Goal: Entertainment & Leisure: Consume media (video, audio)

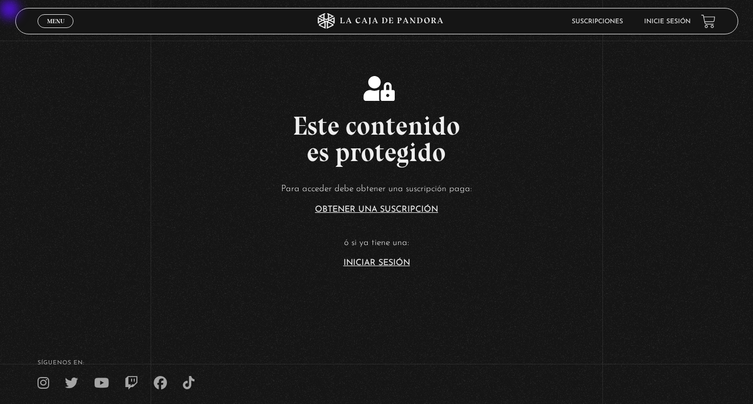
click at [393, 260] on link "Iniciar Sesión" at bounding box center [376, 263] width 67 height 8
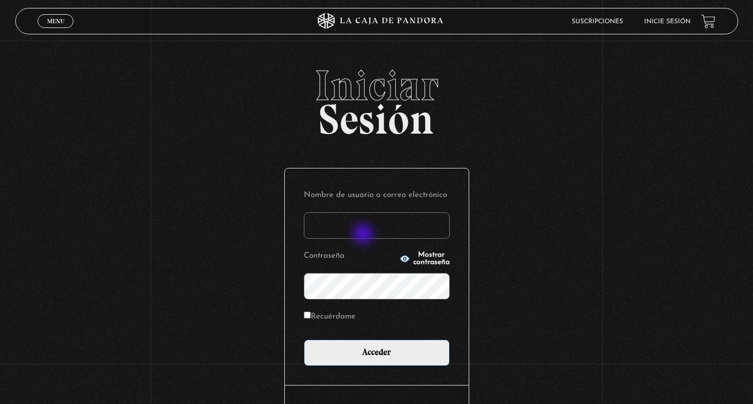
type input "MoniVB"
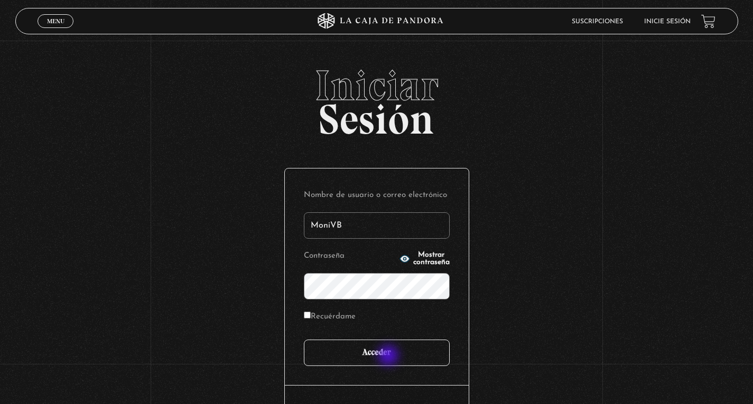
click at [387, 356] on input "Acceder" at bounding box center [377, 353] width 146 height 26
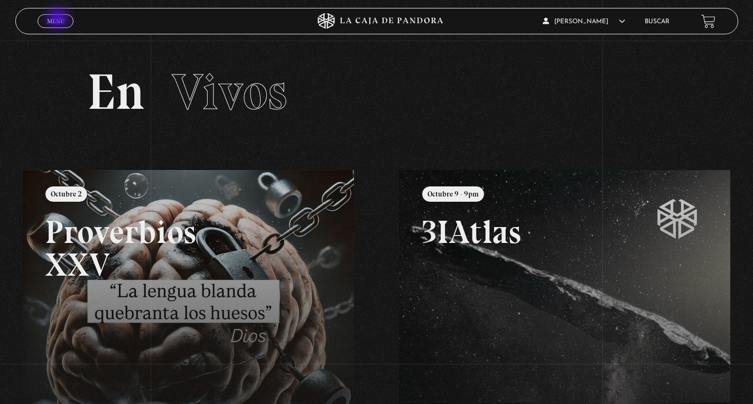
click at [59, 19] on span "Menu" at bounding box center [55, 21] width 17 height 6
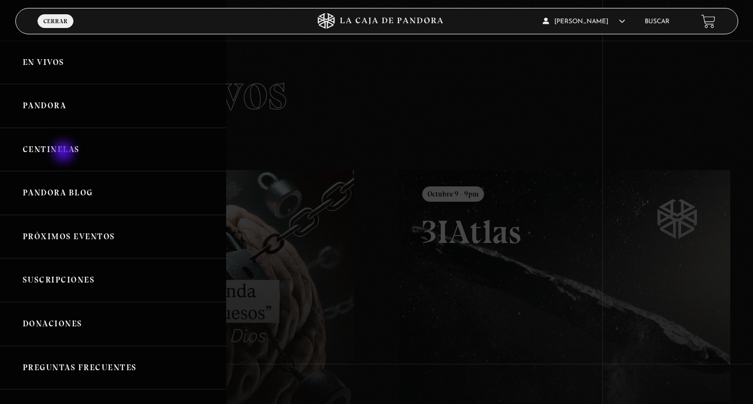
click at [62, 152] on link "Centinelas" at bounding box center [113, 150] width 226 height 44
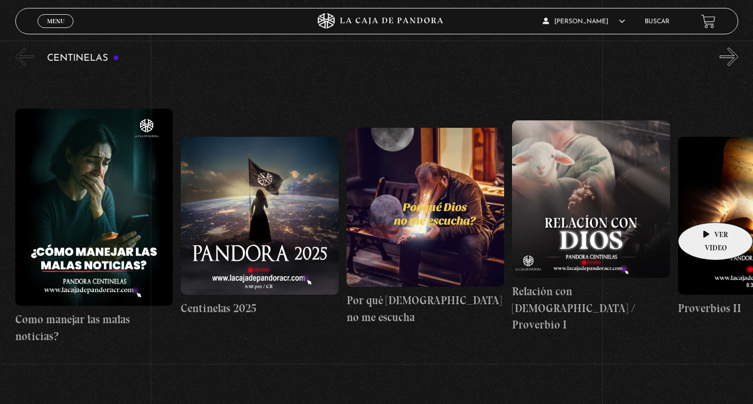
scroll to position [106, 0]
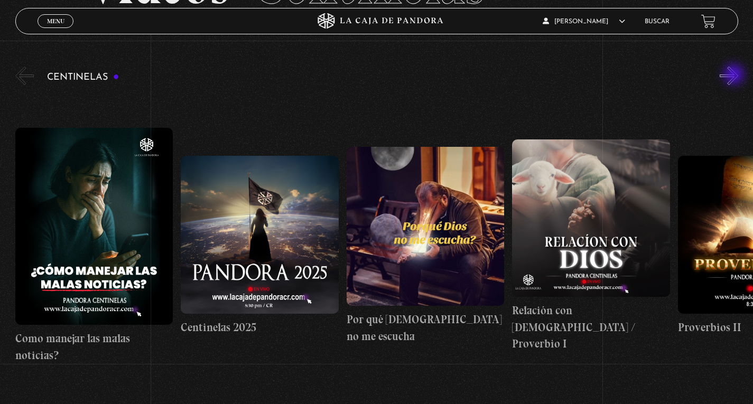
click at [735, 76] on button "»" at bounding box center [728, 76] width 18 height 18
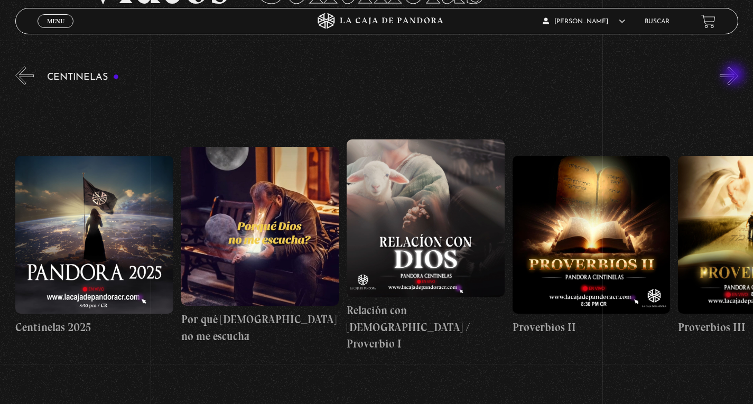
click at [735, 76] on button "»" at bounding box center [728, 76] width 18 height 18
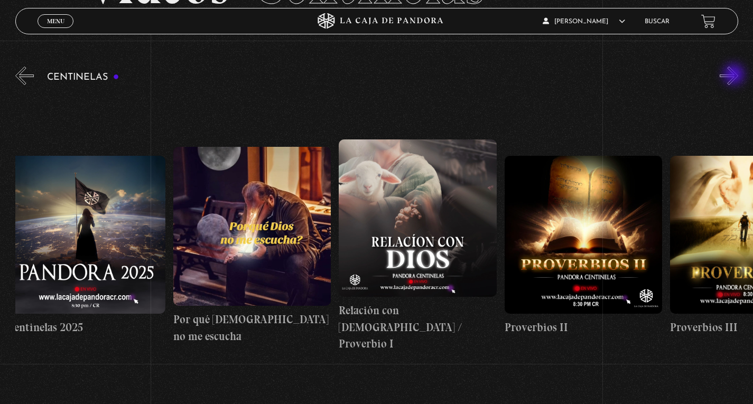
click at [735, 76] on button "»" at bounding box center [728, 76] width 18 height 18
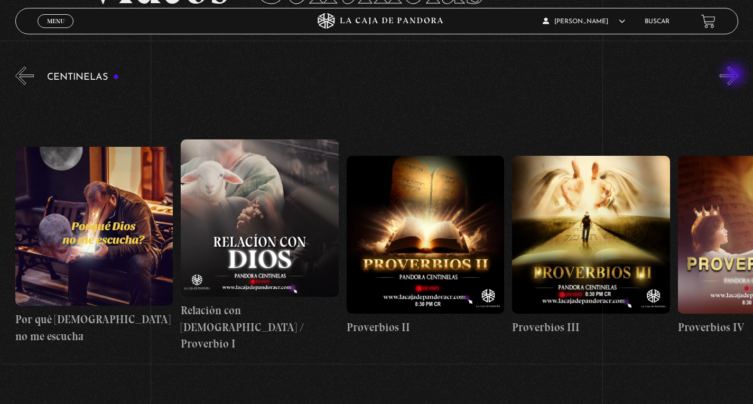
click at [735, 76] on button "»" at bounding box center [728, 76] width 18 height 18
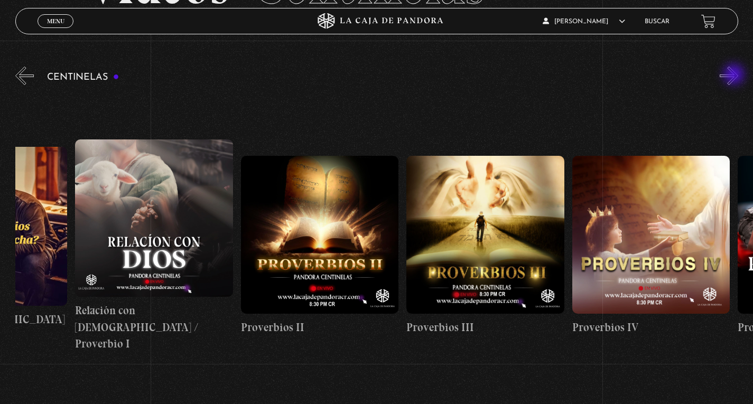
click at [735, 76] on button "»" at bounding box center [728, 76] width 18 height 18
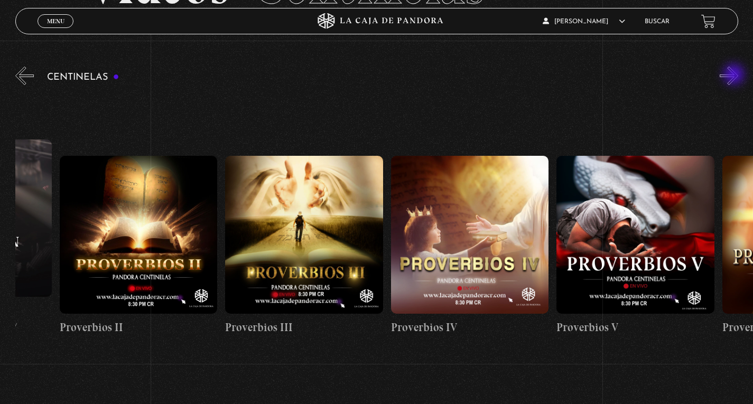
click at [735, 76] on button "»" at bounding box center [728, 76] width 18 height 18
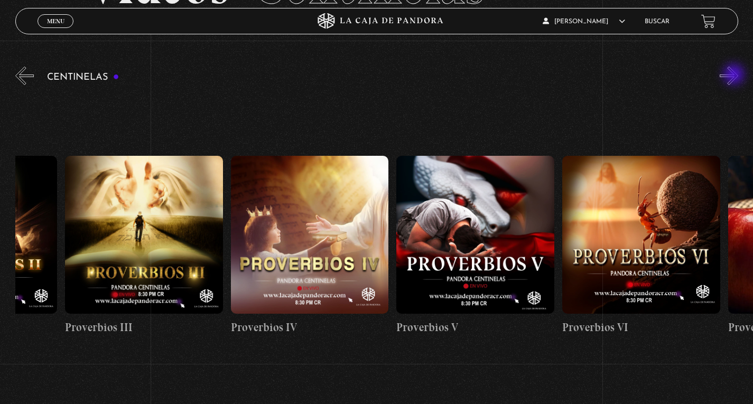
click at [735, 76] on button "»" at bounding box center [728, 76] width 18 height 18
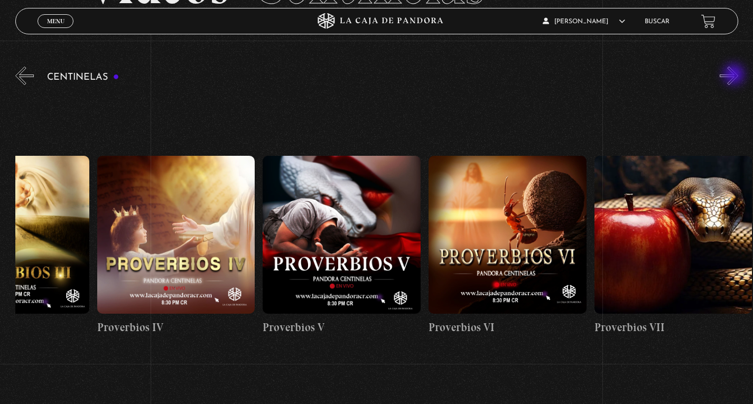
click at [735, 76] on button "»" at bounding box center [728, 76] width 18 height 18
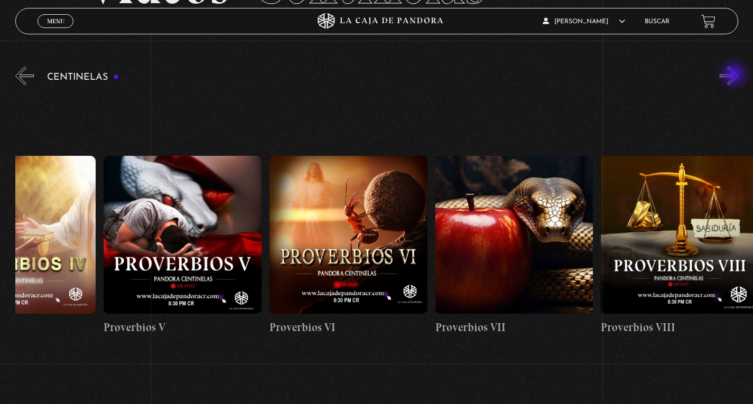
click at [735, 76] on button "»" at bounding box center [728, 76] width 18 height 18
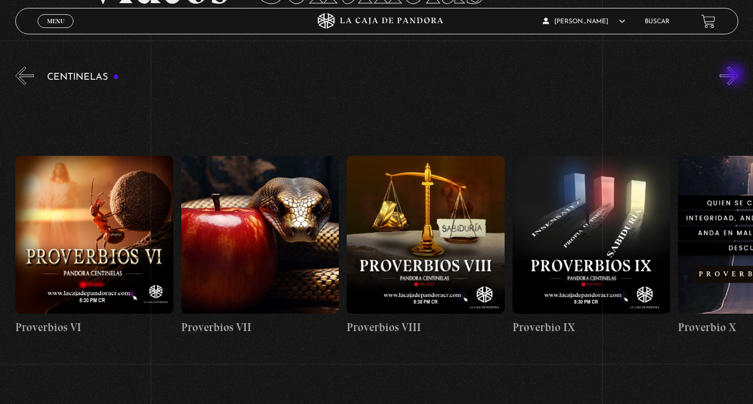
click at [735, 76] on button "»" at bounding box center [728, 76] width 18 height 18
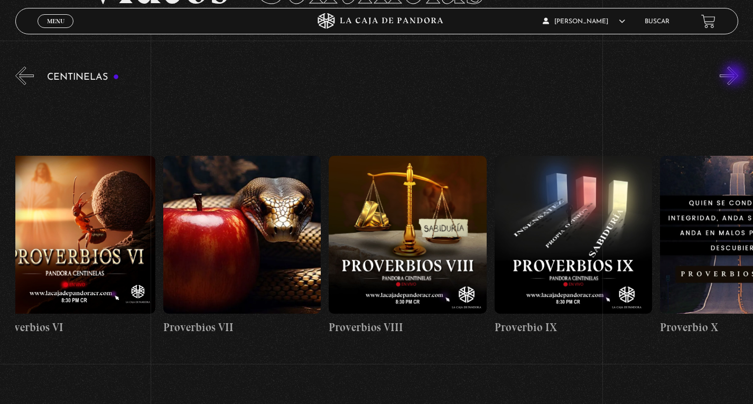
click at [735, 76] on button "»" at bounding box center [728, 76] width 18 height 18
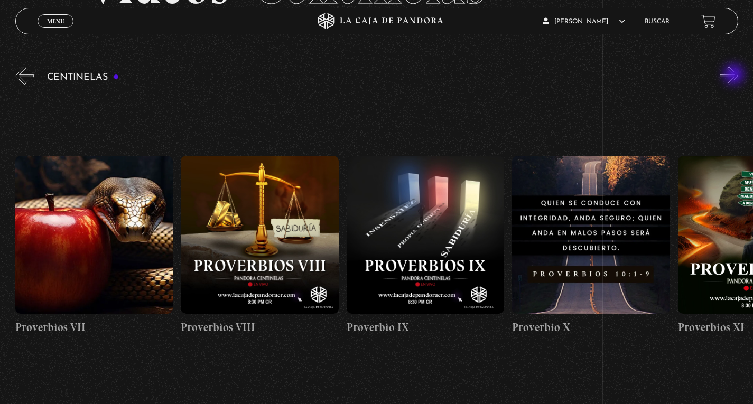
click at [735, 76] on button "»" at bounding box center [728, 76] width 18 height 18
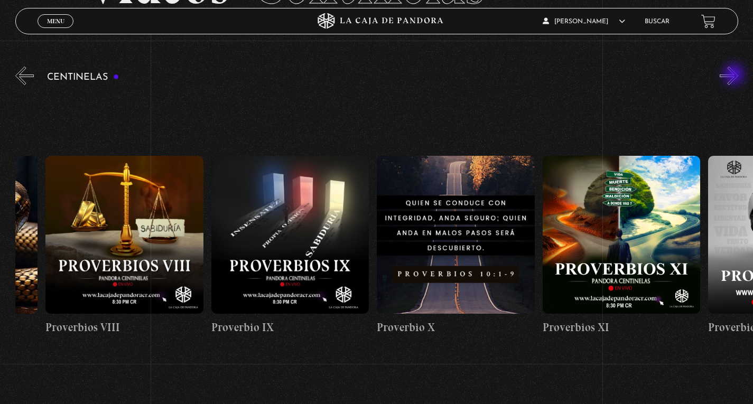
click at [735, 76] on button "»" at bounding box center [728, 76] width 18 height 18
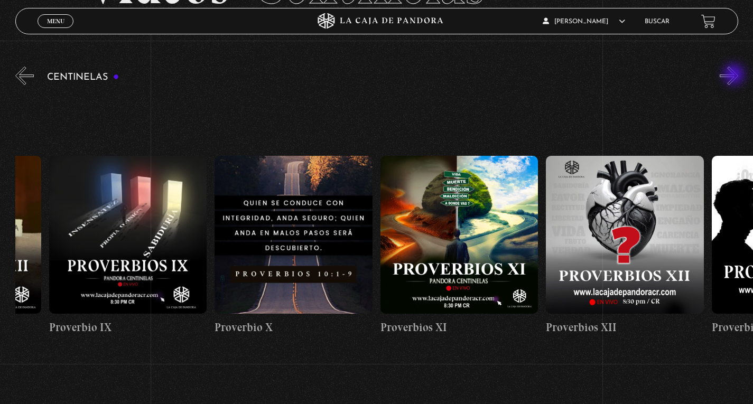
click at [735, 76] on button "»" at bounding box center [728, 76] width 18 height 18
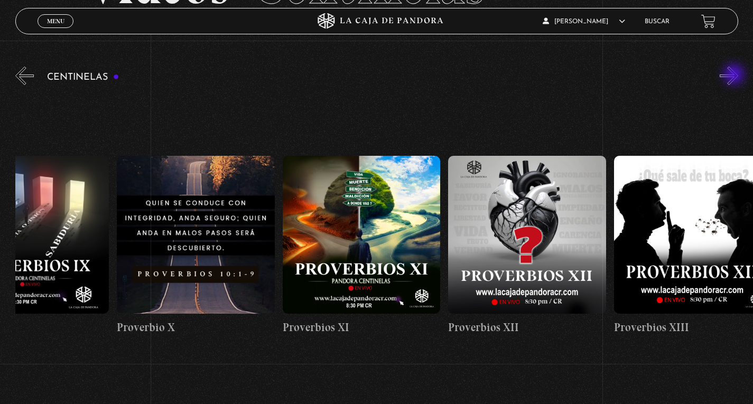
click at [735, 76] on button "»" at bounding box center [728, 76] width 18 height 18
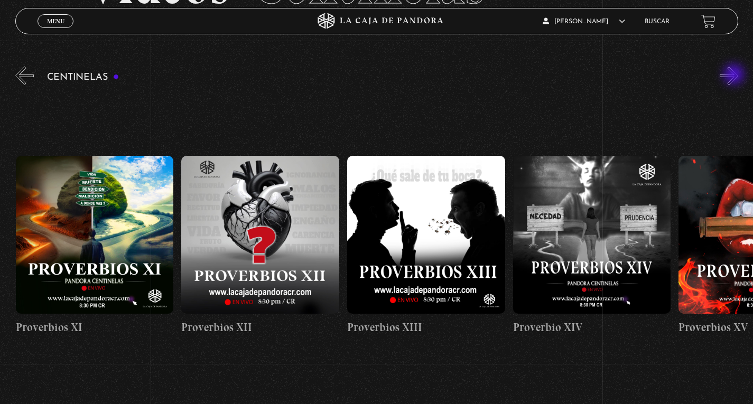
scroll to position [0, 2152]
click at [735, 71] on button "»" at bounding box center [728, 76] width 18 height 18
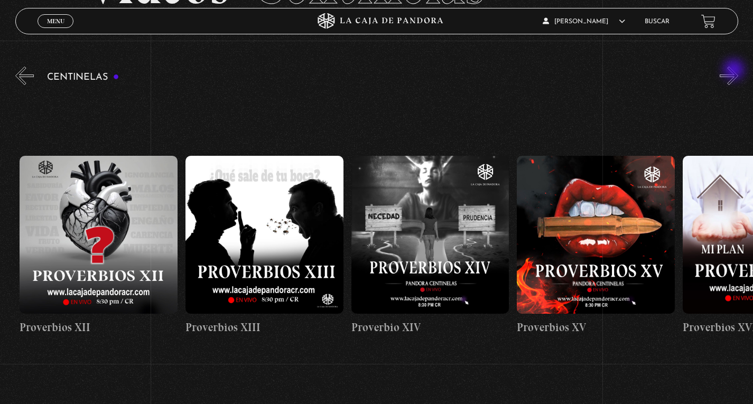
click at [735, 71] on button "»" at bounding box center [728, 76] width 18 height 18
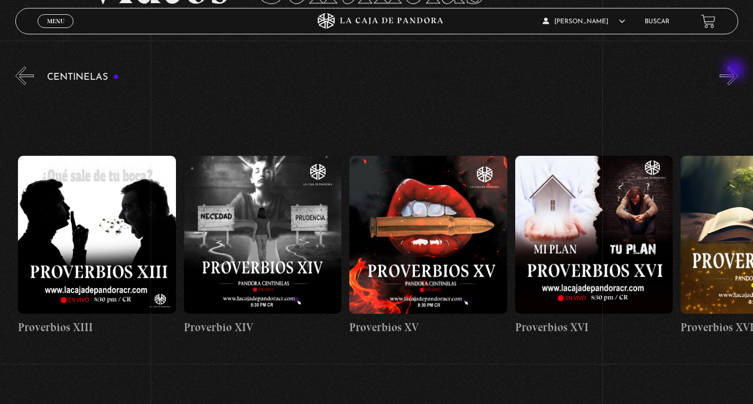
click at [735, 71] on button "»" at bounding box center [728, 76] width 18 height 18
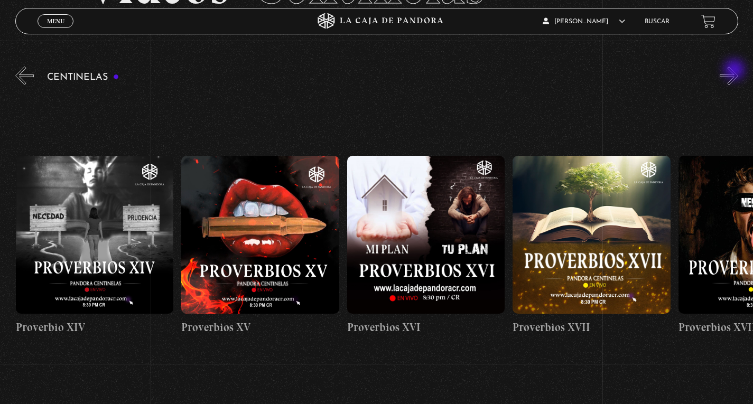
click at [735, 71] on button "»" at bounding box center [728, 76] width 18 height 18
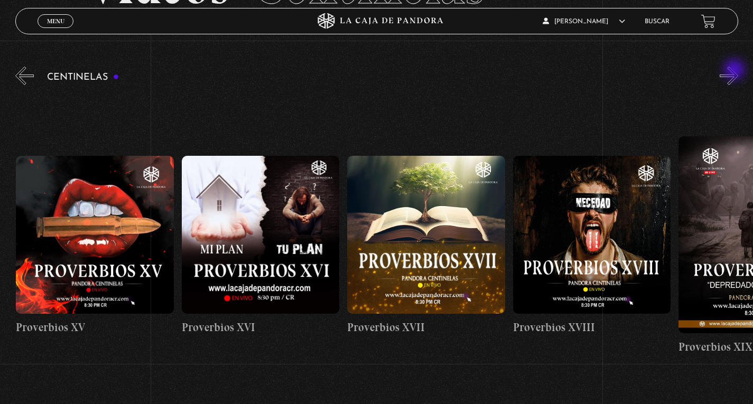
click at [735, 71] on button "»" at bounding box center [728, 76] width 18 height 18
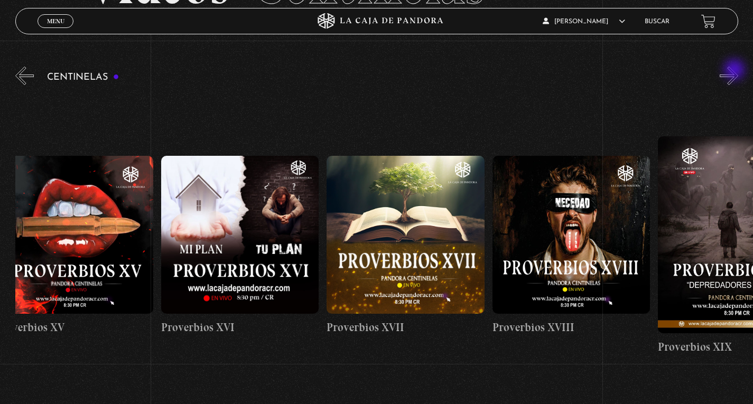
click at [735, 71] on button "»" at bounding box center [728, 76] width 18 height 18
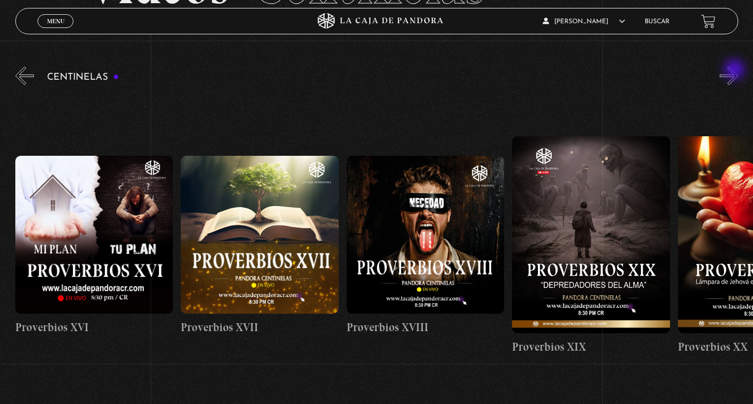
click at [735, 71] on button "»" at bounding box center [728, 76] width 18 height 18
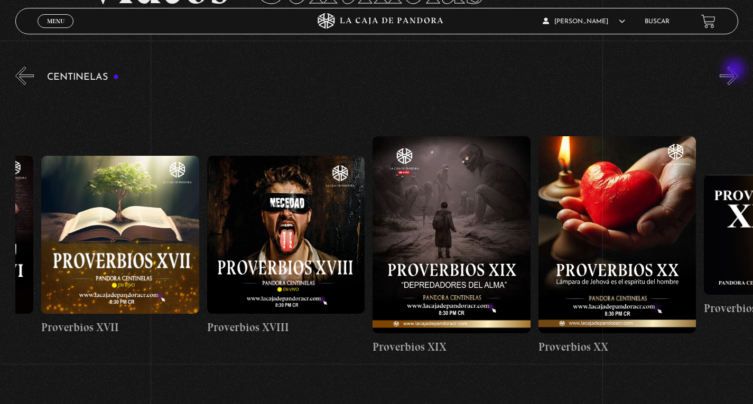
click at [735, 71] on button "»" at bounding box center [728, 76] width 18 height 18
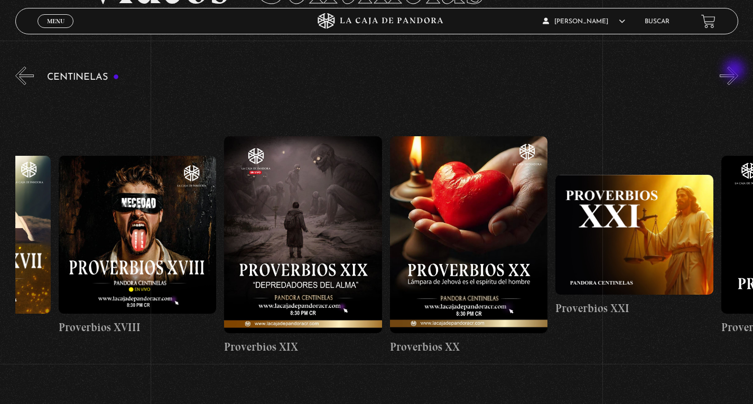
click at [735, 71] on button "»" at bounding box center [728, 76] width 18 height 18
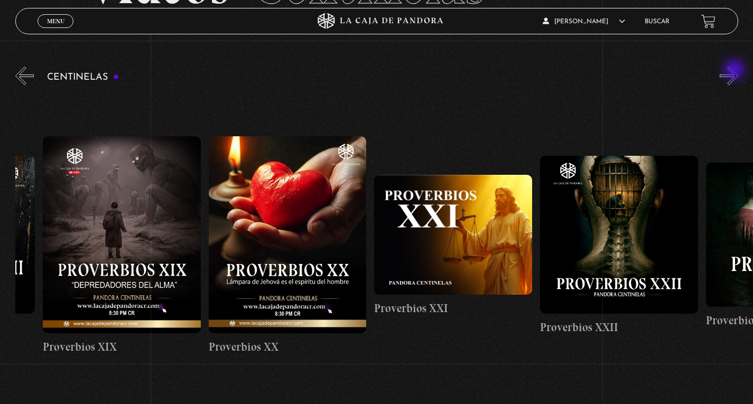
click at [735, 71] on button "»" at bounding box center [728, 76] width 18 height 18
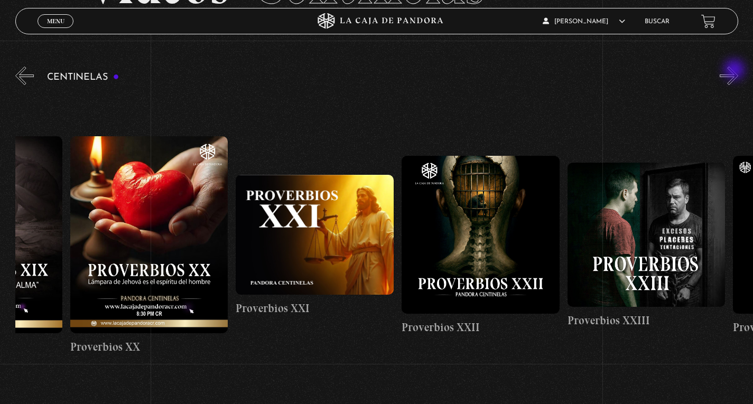
click at [735, 71] on button "»" at bounding box center [728, 76] width 18 height 18
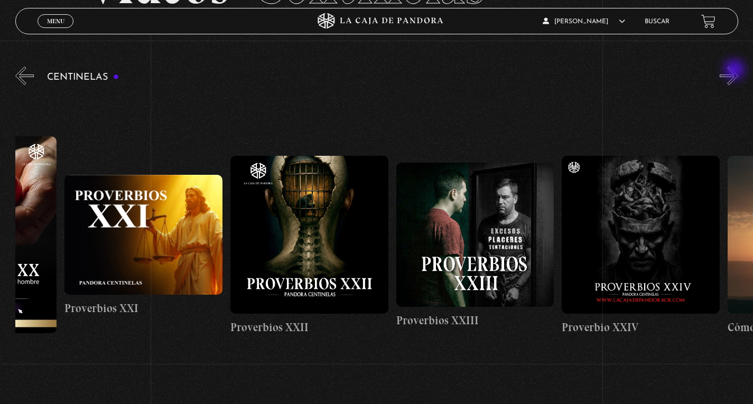
click at [735, 71] on button "»" at bounding box center [728, 76] width 18 height 18
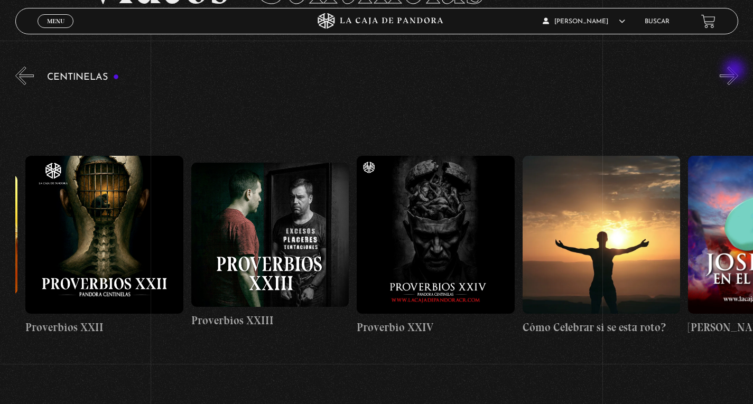
click at [735, 71] on button "»" at bounding box center [728, 76] width 18 height 18
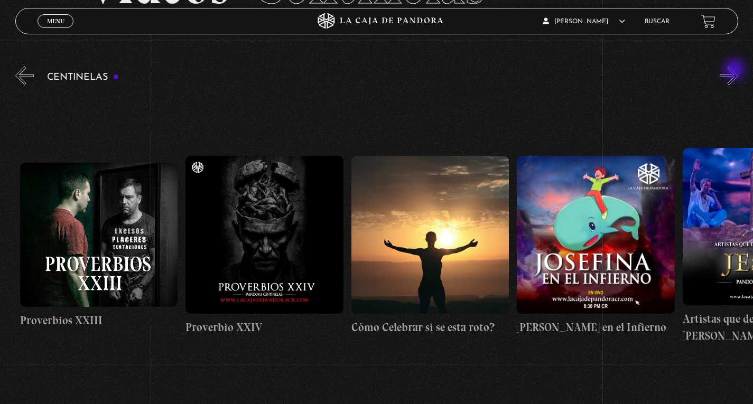
click at [735, 71] on button "»" at bounding box center [728, 76] width 18 height 18
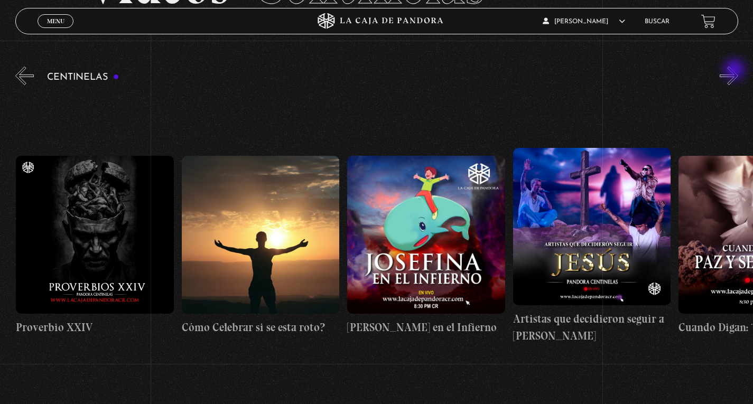
click at [735, 71] on button "»" at bounding box center [728, 76] width 18 height 18
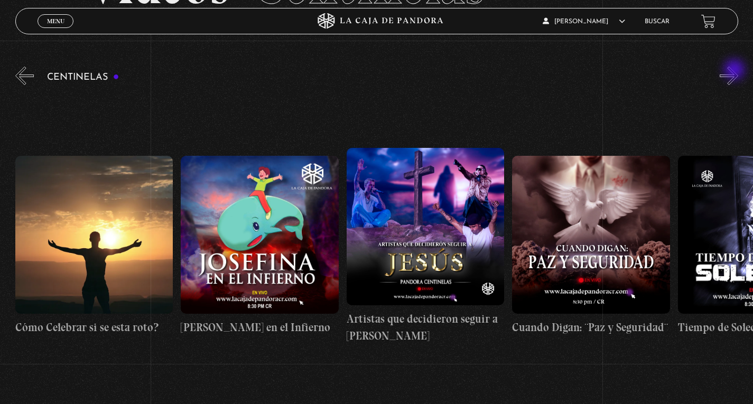
click at [735, 71] on button "»" at bounding box center [728, 76] width 18 height 18
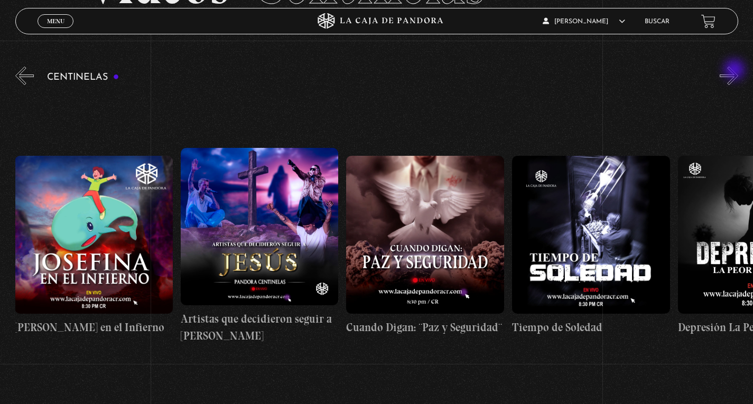
click at [735, 71] on button "»" at bounding box center [728, 76] width 18 height 18
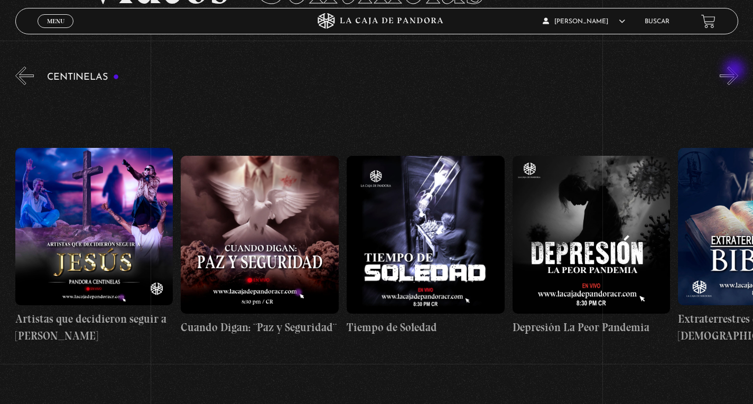
click at [735, 71] on button "»" at bounding box center [728, 76] width 18 height 18
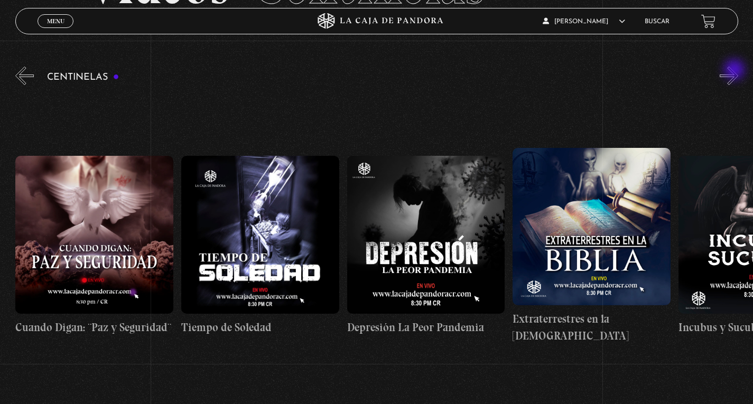
click at [735, 71] on button "»" at bounding box center [728, 76] width 18 height 18
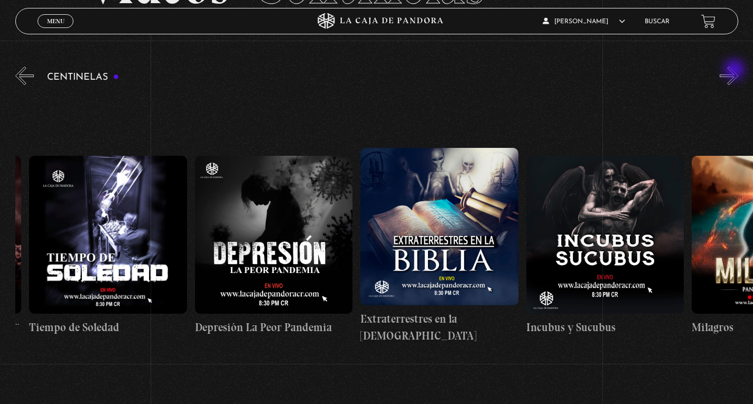
click at [735, 71] on button "»" at bounding box center [728, 76] width 18 height 18
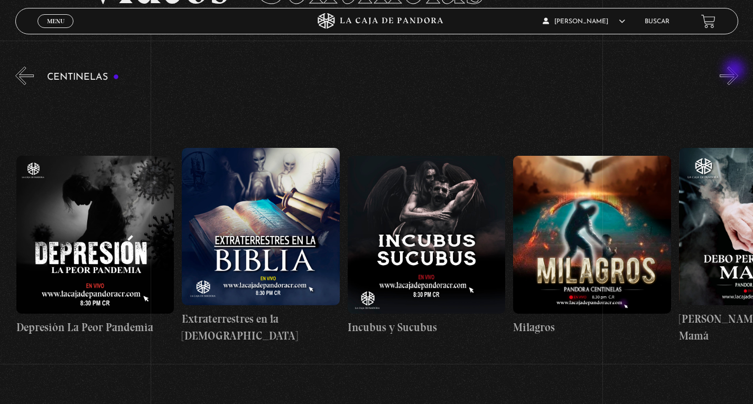
click at [735, 71] on button "»" at bounding box center [728, 76] width 18 height 18
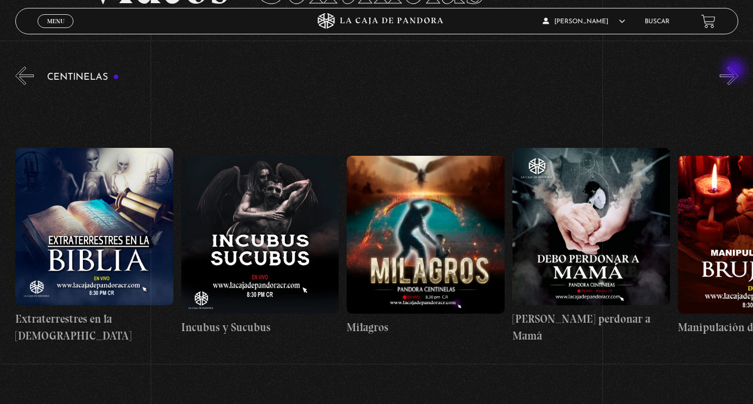
click at [735, 71] on button "»" at bounding box center [728, 76] width 18 height 18
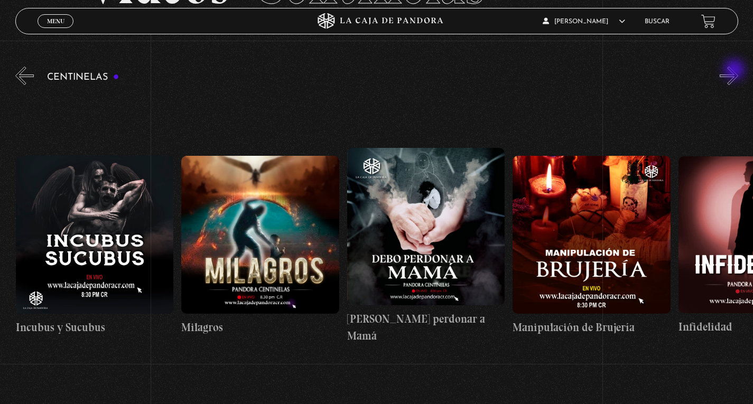
click at [735, 71] on button "»" at bounding box center [728, 76] width 18 height 18
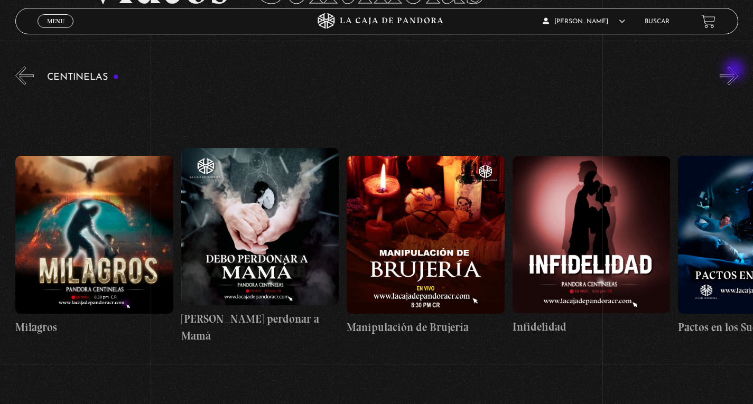
click at [735, 71] on button "»" at bounding box center [728, 76] width 18 height 18
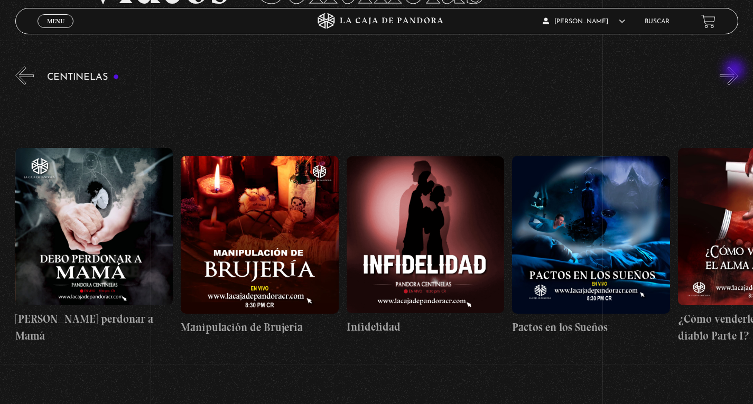
click at [735, 71] on button "»" at bounding box center [728, 76] width 18 height 18
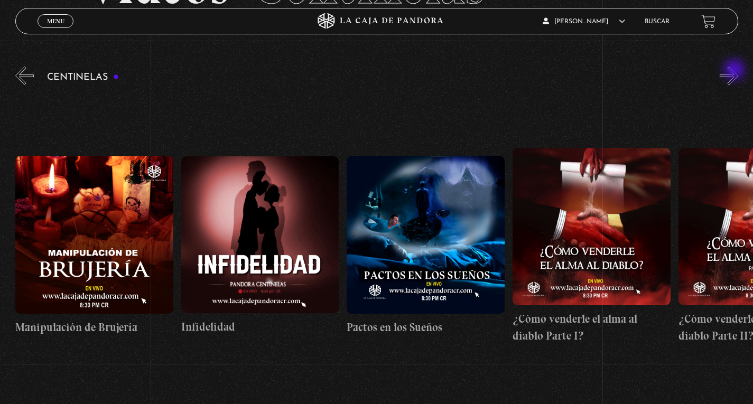
click at [735, 71] on button "»" at bounding box center [728, 76] width 18 height 18
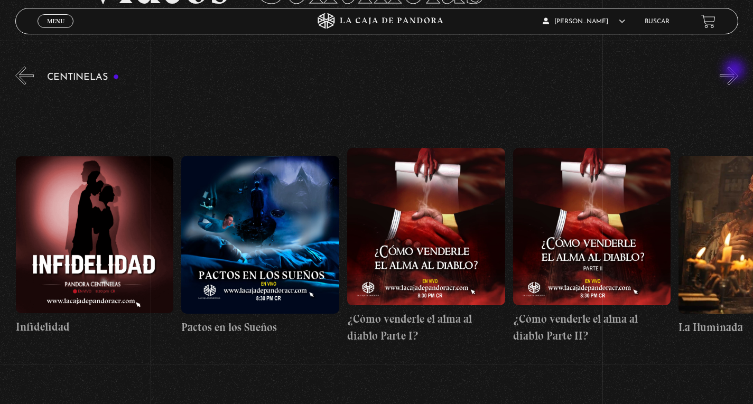
click at [735, 71] on button "»" at bounding box center [728, 76] width 18 height 18
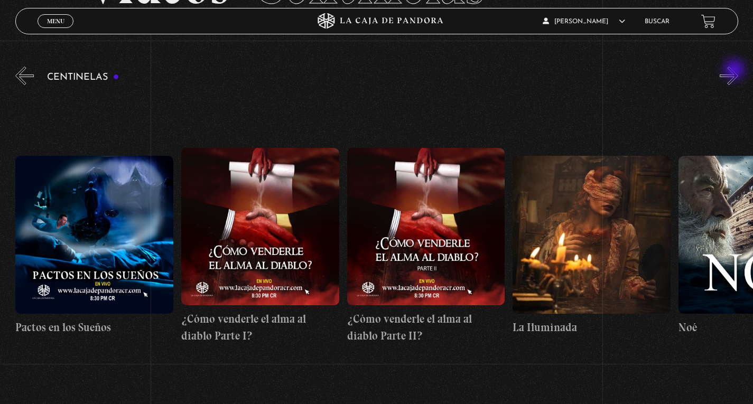
click at [735, 71] on button "»" at bounding box center [728, 76] width 18 height 18
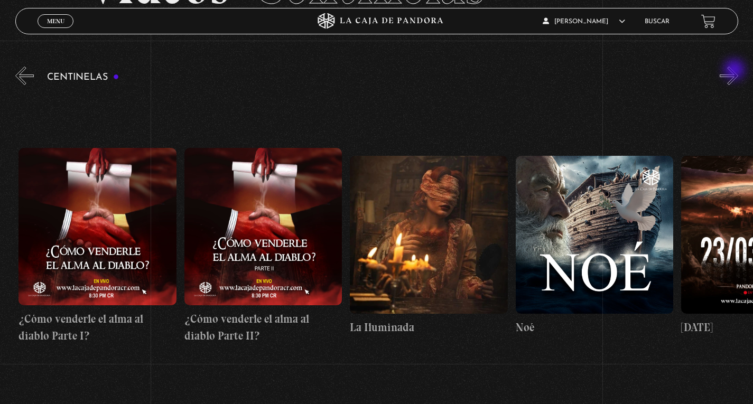
click at [735, 71] on button "»" at bounding box center [728, 76] width 18 height 18
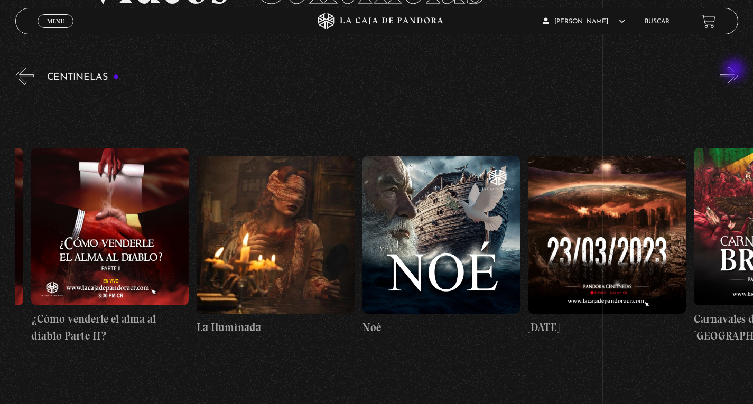
click at [735, 71] on button "»" at bounding box center [728, 76] width 18 height 18
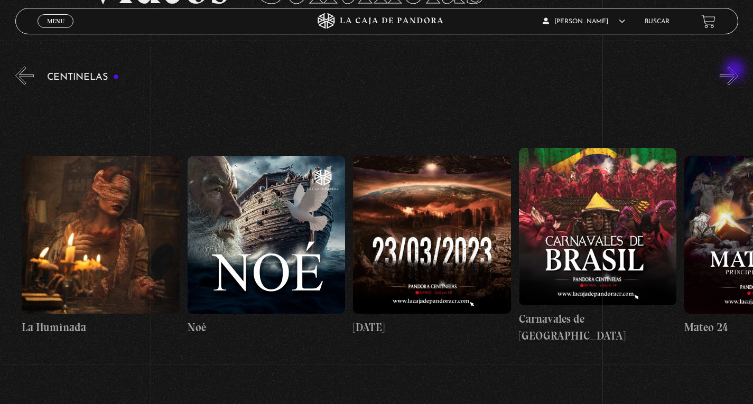
click at [735, 71] on button "»" at bounding box center [728, 76] width 18 height 18
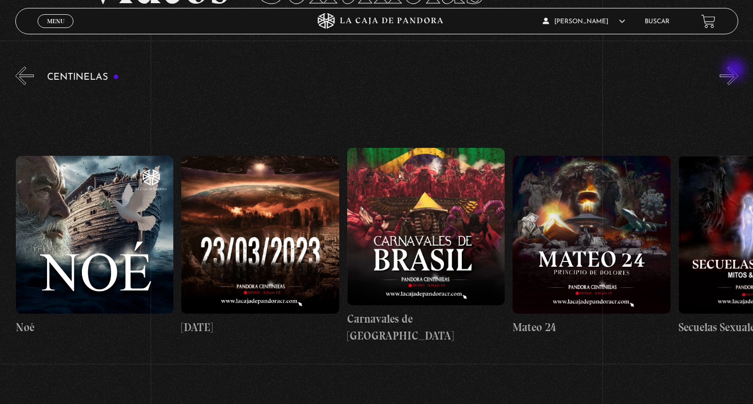
click at [735, 71] on button "»" at bounding box center [728, 76] width 18 height 18
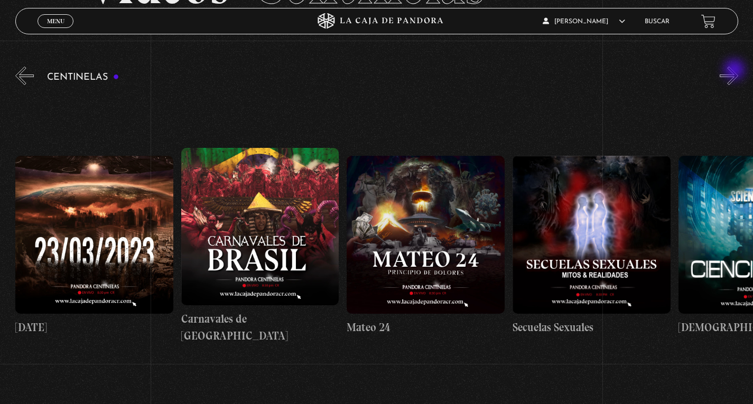
click at [735, 71] on button "»" at bounding box center [728, 76] width 18 height 18
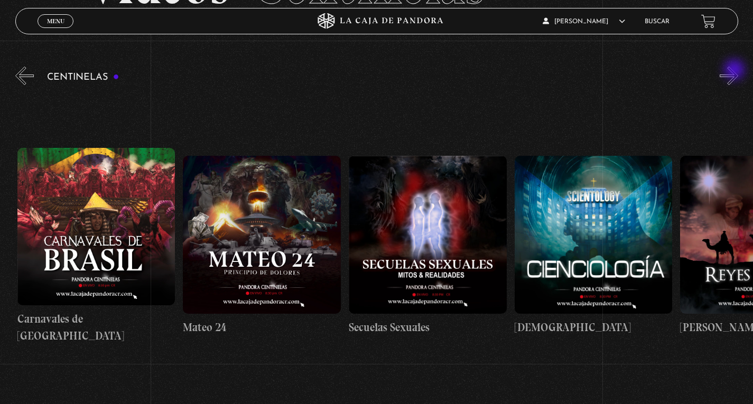
click at [735, 71] on button "»" at bounding box center [728, 76] width 18 height 18
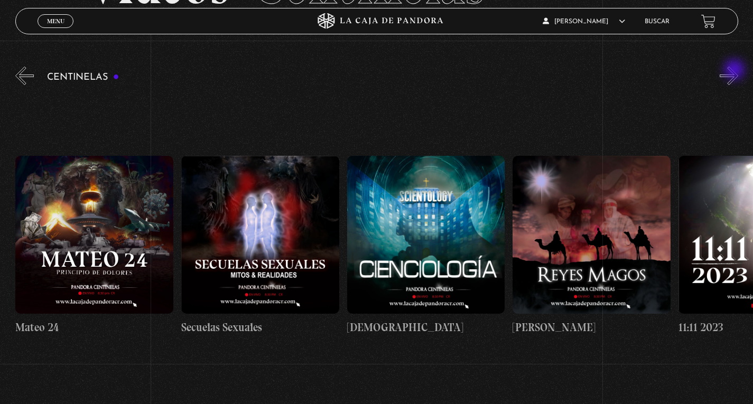
click at [735, 71] on button "»" at bounding box center [728, 76] width 18 height 18
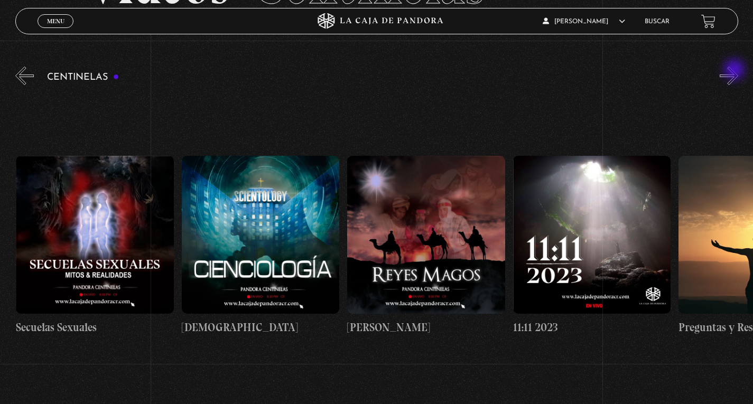
click at [735, 71] on button "»" at bounding box center [728, 76] width 18 height 18
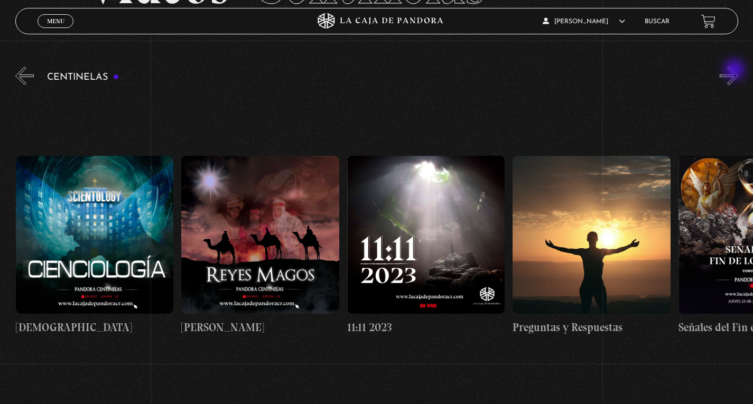
click at [735, 71] on button "»" at bounding box center [728, 76] width 18 height 18
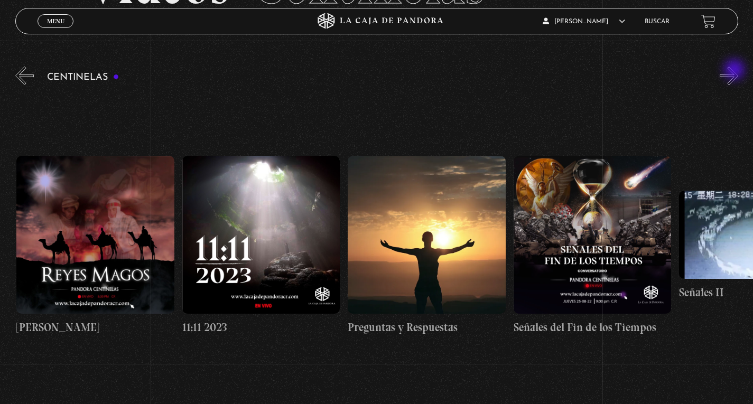
scroll to position [0, 8113]
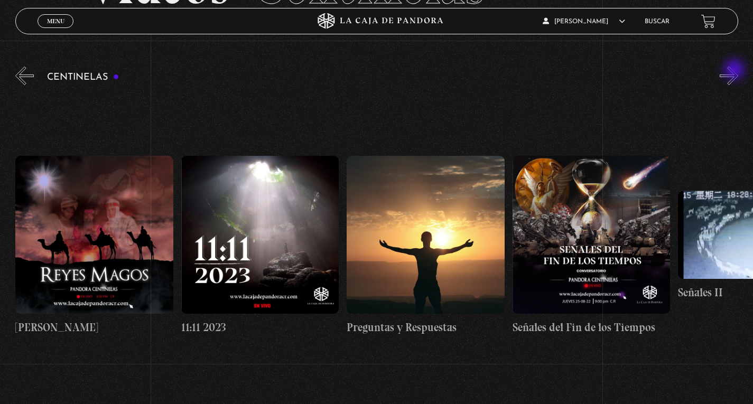
click at [735, 71] on button "»" at bounding box center [728, 76] width 18 height 18
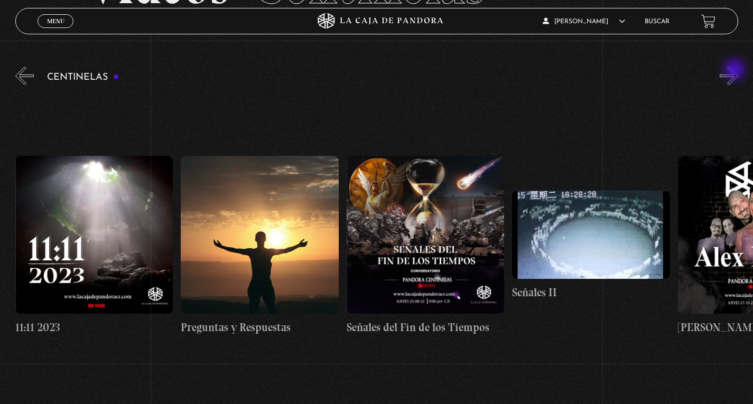
click at [735, 71] on button "»" at bounding box center [728, 76] width 18 height 18
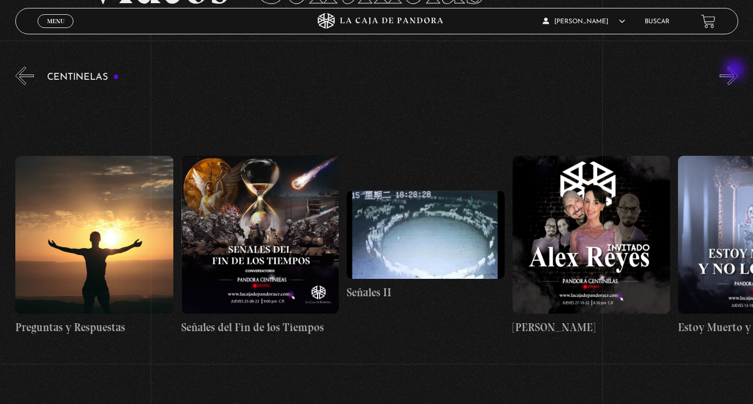
click at [735, 71] on button "»" at bounding box center [728, 76] width 18 height 18
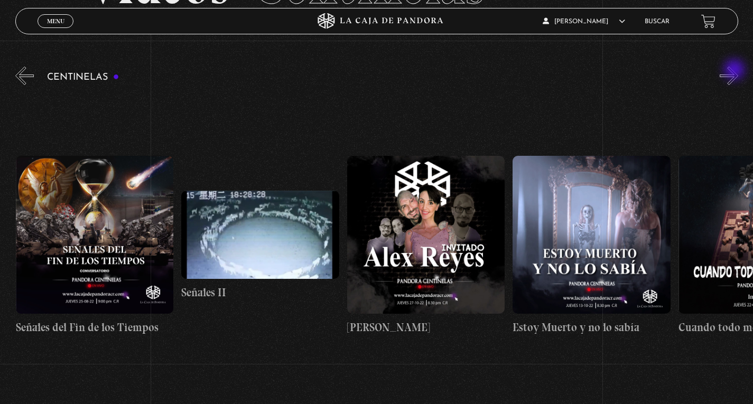
scroll to position [0, 8610]
click at [735, 71] on button "»" at bounding box center [728, 76] width 18 height 18
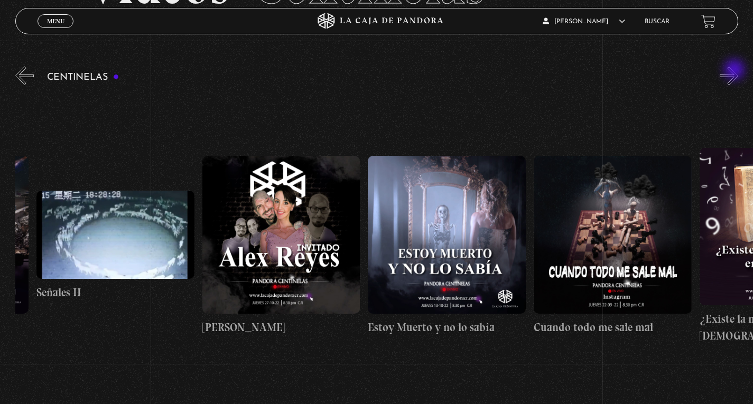
scroll to position [0, 8776]
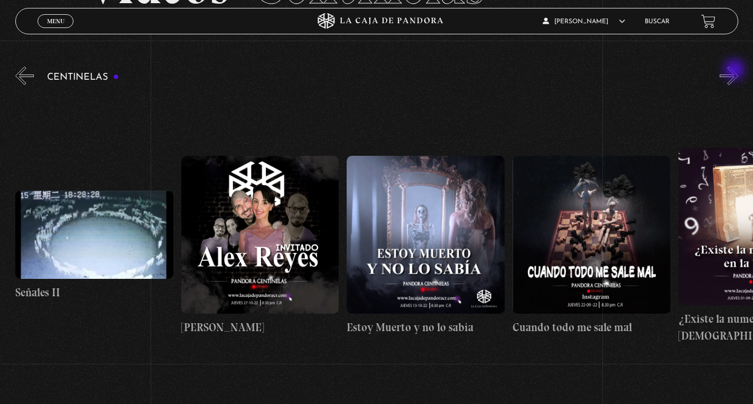
click at [735, 71] on button "»" at bounding box center [728, 76] width 18 height 18
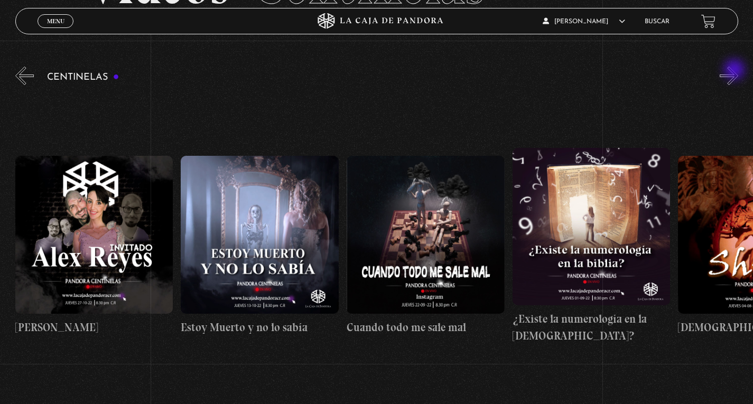
click at [735, 71] on button "»" at bounding box center [728, 76] width 18 height 18
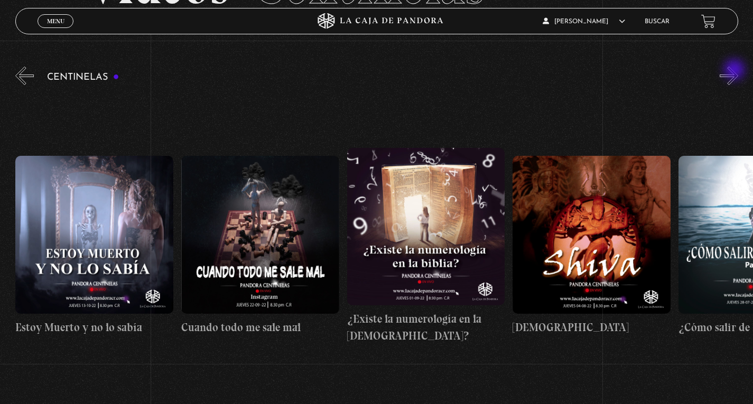
click at [735, 71] on button "»" at bounding box center [728, 76] width 18 height 18
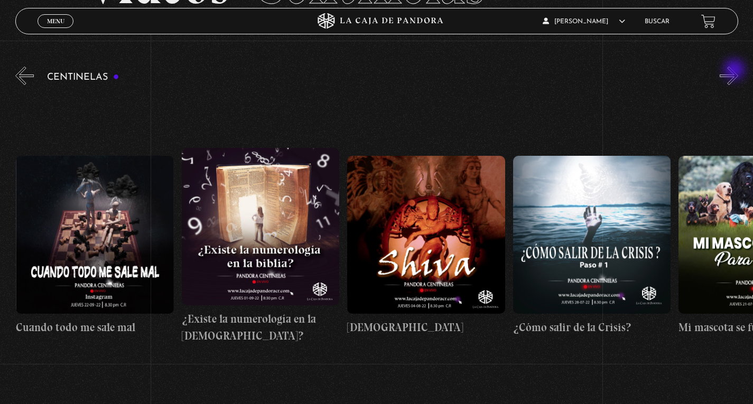
scroll to position [0, 9273]
click at [735, 71] on button "»" at bounding box center [728, 76] width 18 height 18
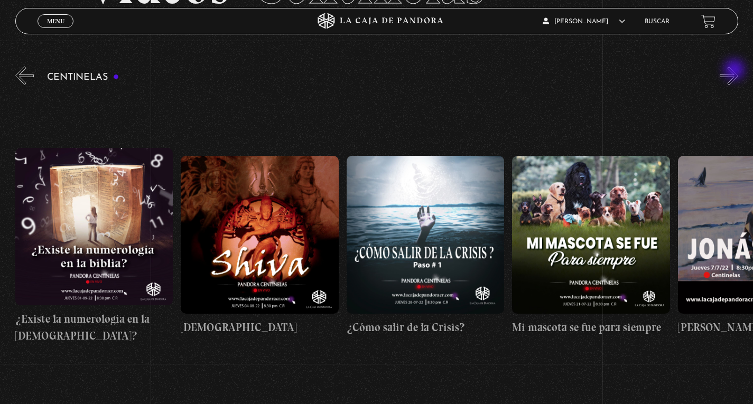
click at [735, 71] on button "»" at bounding box center [728, 76] width 18 height 18
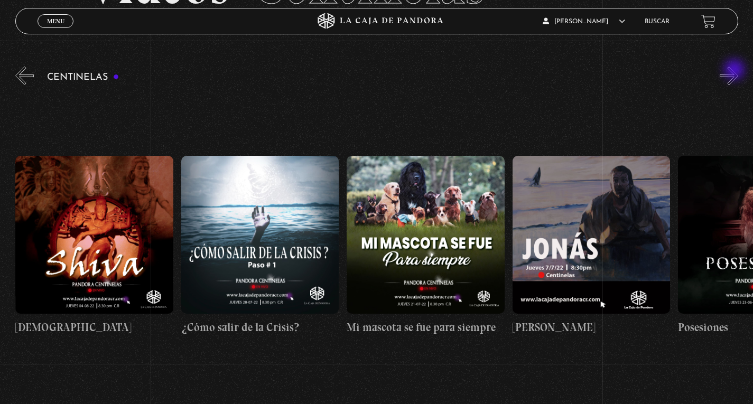
click at [735, 71] on button "»" at bounding box center [728, 76] width 18 height 18
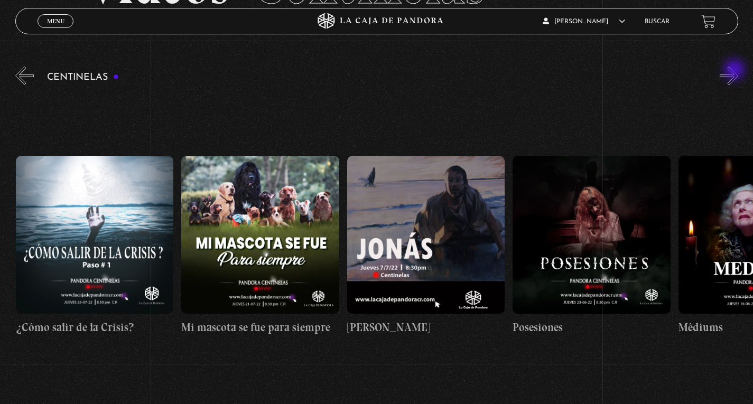
scroll to position [0, 9769]
click at [735, 71] on button "»" at bounding box center [728, 76] width 18 height 18
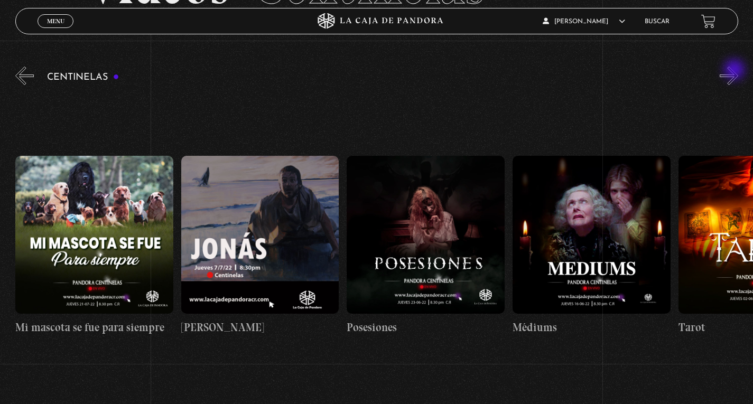
click at [735, 71] on button "»" at bounding box center [728, 76] width 18 height 18
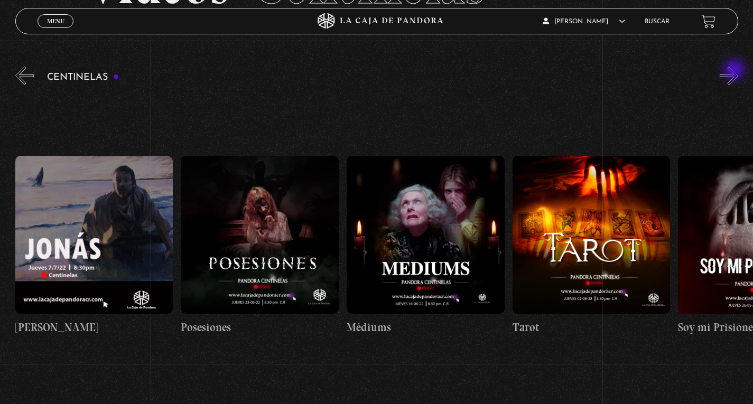
click at [735, 71] on button "»" at bounding box center [728, 76] width 18 height 18
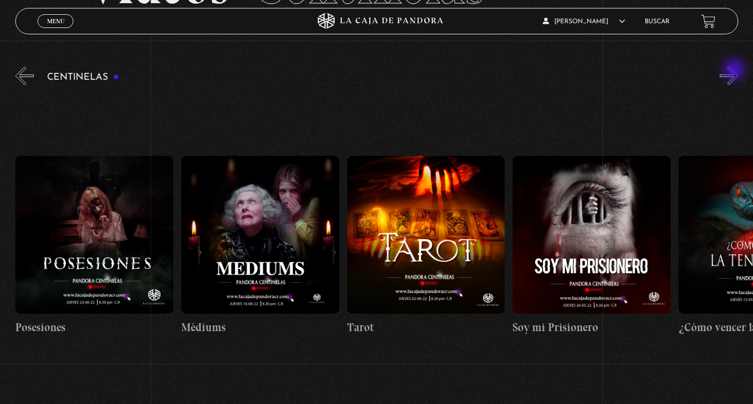
click at [735, 71] on button "»" at bounding box center [728, 76] width 18 height 18
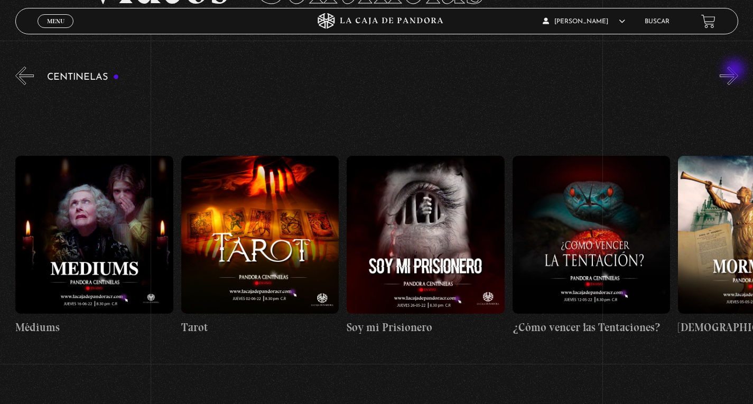
click at [735, 71] on button "»" at bounding box center [728, 76] width 18 height 18
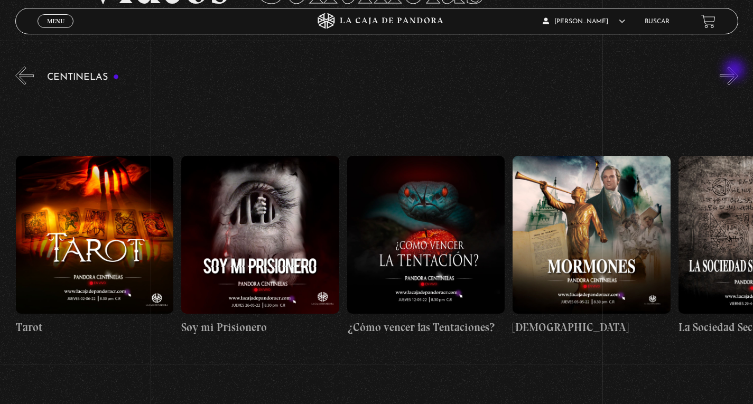
click at [735, 71] on button "»" at bounding box center [728, 76] width 18 height 18
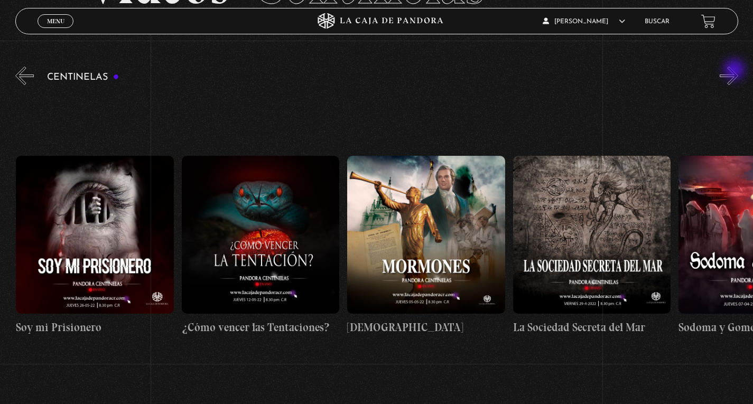
scroll to position [0, 10763]
click at [735, 71] on button "»" at bounding box center [728, 76] width 18 height 18
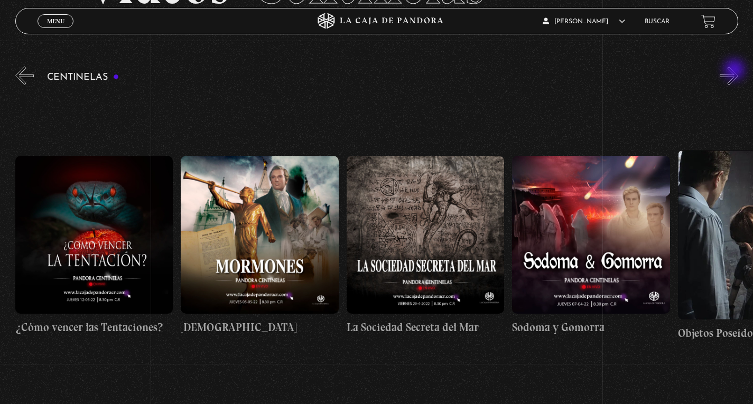
click at [735, 71] on button "»" at bounding box center [728, 76] width 18 height 18
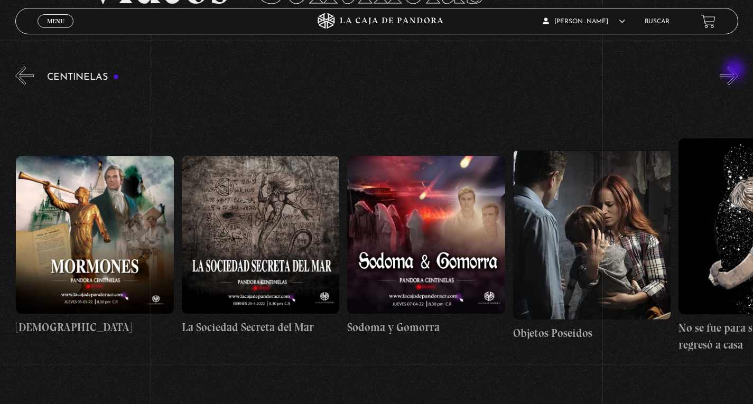
scroll to position [0, 11094]
click at [256, 220] on figure at bounding box center [260, 235] width 158 height 158
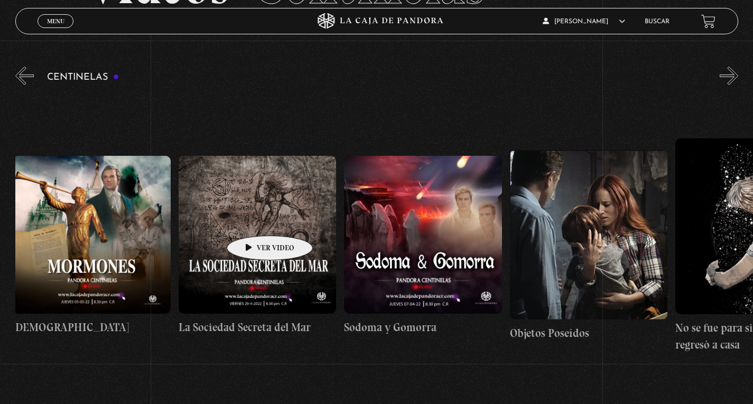
click at [253, 220] on figure at bounding box center [257, 235] width 158 height 158
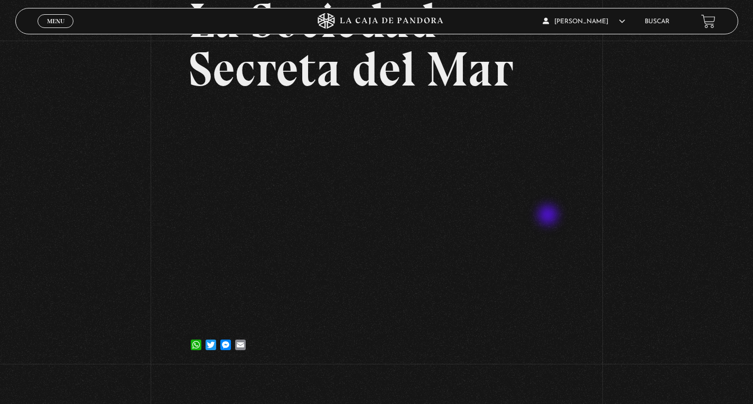
scroll to position [53, 0]
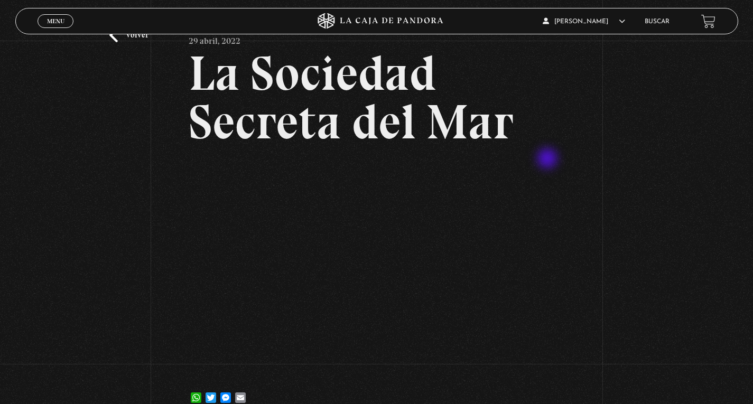
click at [548, 159] on article "[DATE] La Sociedad Secreta del Mar WhatsApp Twitter Messenger Email" at bounding box center [376, 219] width 375 height 383
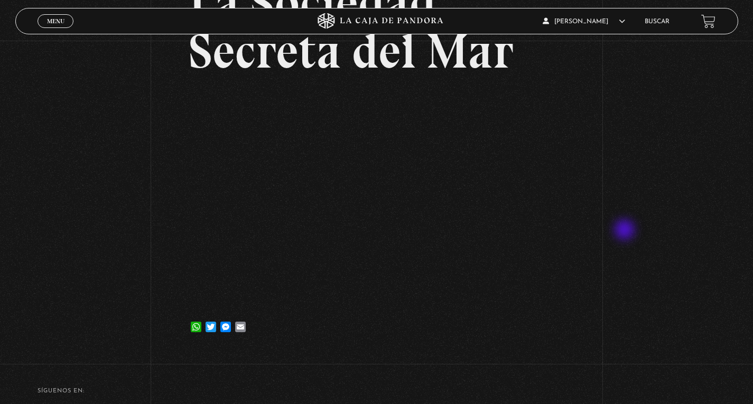
scroll to position [106, 0]
